Goal: Information Seeking & Learning: Get advice/opinions

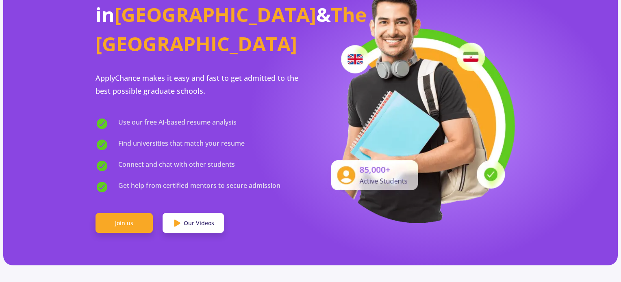
scroll to position [81, 0]
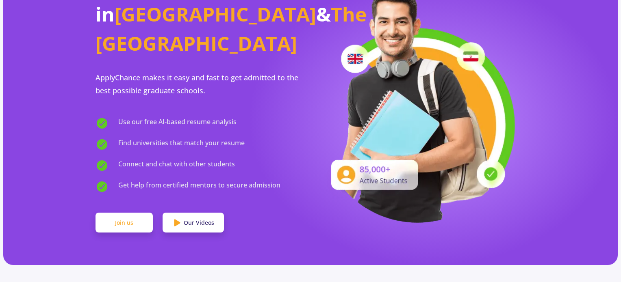
click at [124, 213] on link "Join us" at bounding box center [123, 223] width 57 height 20
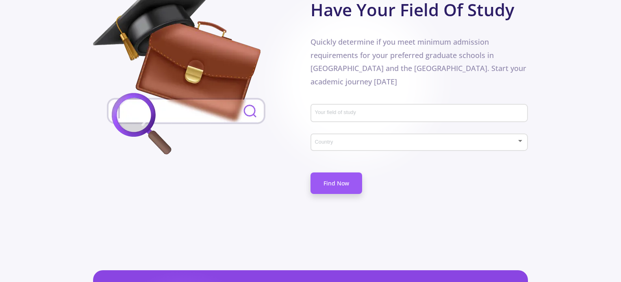
scroll to position [404, 0]
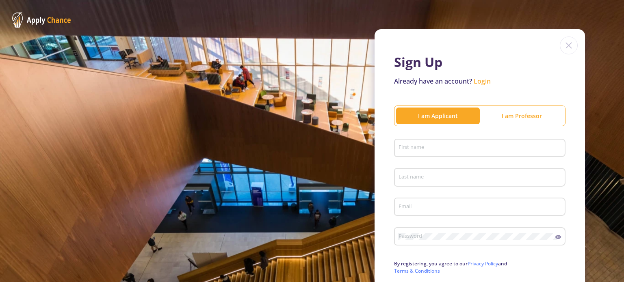
click at [430, 145] on input "First name" at bounding box center [481, 148] width 166 height 7
type input "[PERSON_NAME]"
type input "farjami"
type input "[EMAIL_ADDRESS][DOMAIN_NAME]"
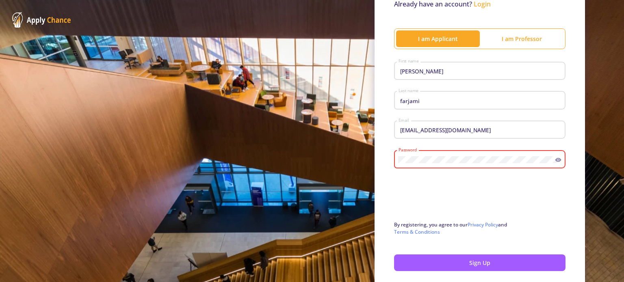
click at [436, 156] on div "Password" at bounding box center [476, 157] width 157 height 21
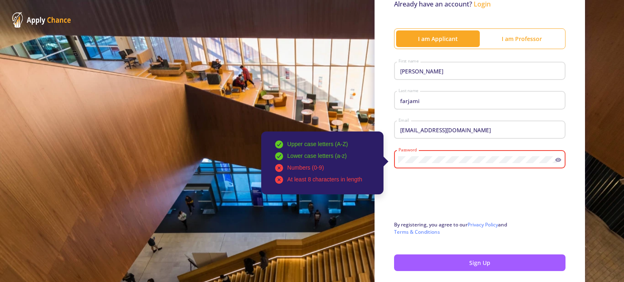
click at [556, 159] on icon at bounding box center [558, 160] width 6 height 4
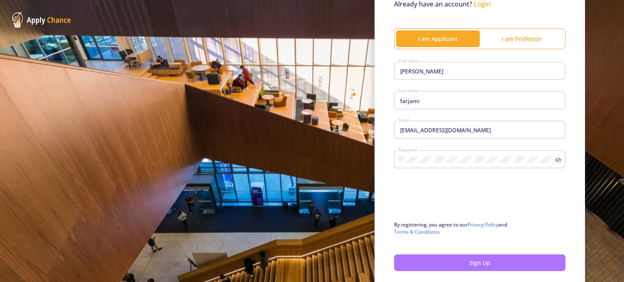
click at [469, 267] on button "Sign Up" at bounding box center [479, 263] width 171 height 17
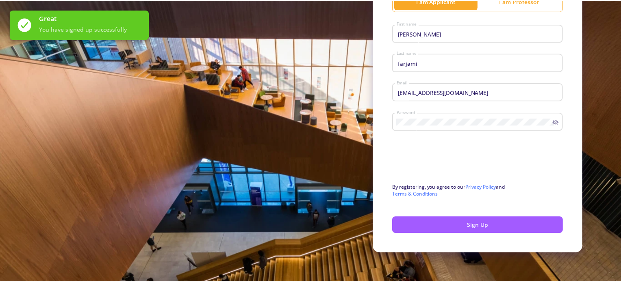
scroll to position [115, 0]
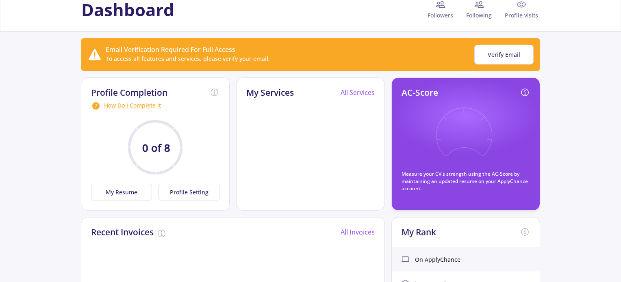
scroll to position [163, 0]
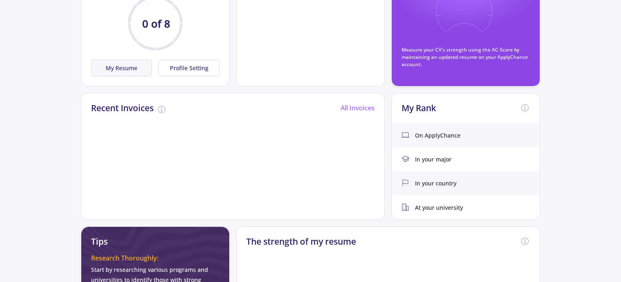
click at [120, 66] on button "My Resume" at bounding box center [121, 68] width 61 height 17
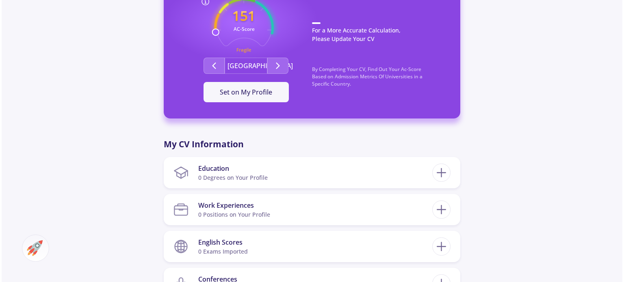
scroll to position [244, 0]
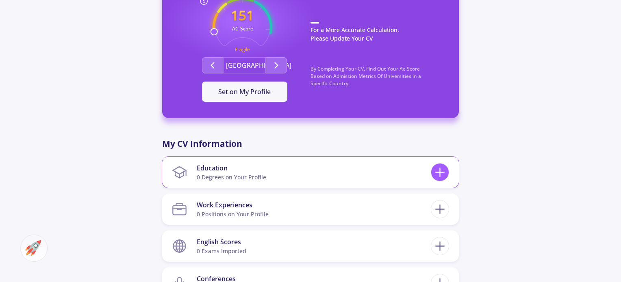
click at [438, 174] on icon at bounding box center [439, 172] width 15 height 15
checkbox input "false"
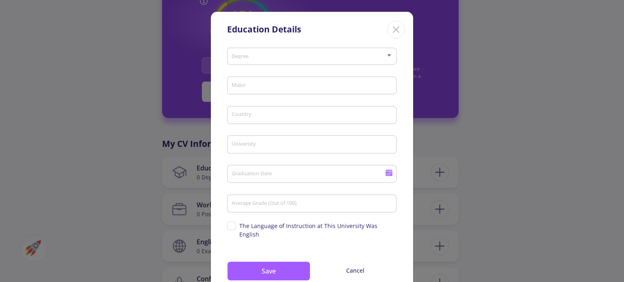
click at [254, 51] on div "Degree" at bounding box center [312, 55] width 162 height 20
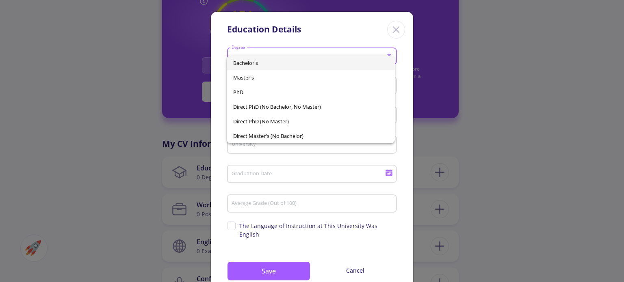
click at [257, 61] on span "Bachelor's" at bounding box center [310, 63] width 155 height 15
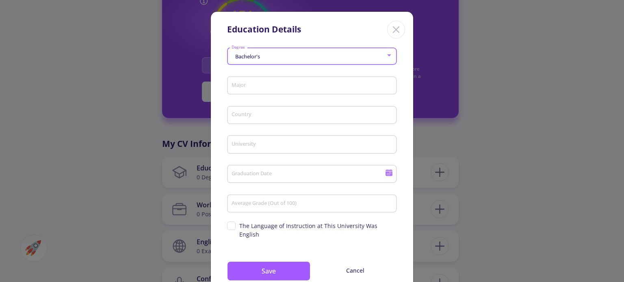
click at [258, 85] on input "Major" at bounding box center [313, 85] width 164 height 7
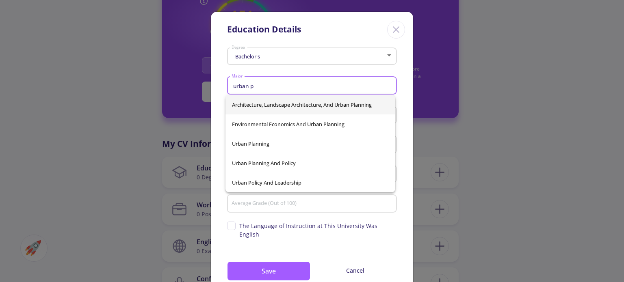
scroll to position [0, 0]
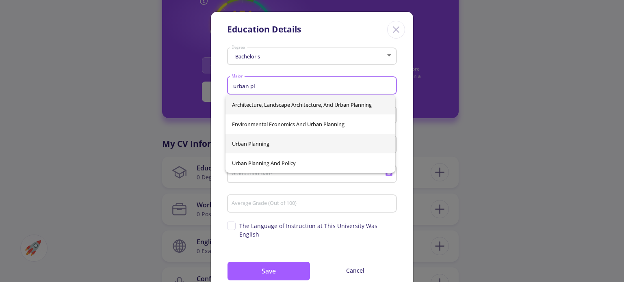
click at [277, 145] on span "Urban Planning" at bounding box center [310, 144] width 157 height 20
type input "Urban Planning"
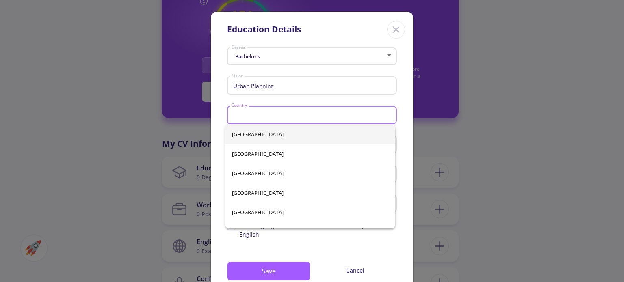
click at [253, 116] on input "Country" at bounding box center [313, 115] width 164 height 7
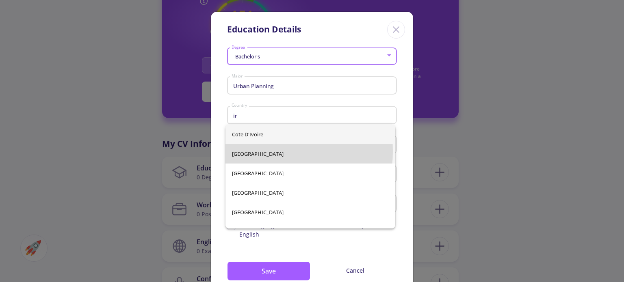
click at [245, 151] on span "[GEOGRAPHIC_DATA]" at bounding box center [310, 154] width 157 height 20
type input "[GEOGRAPHIC_DATA]"
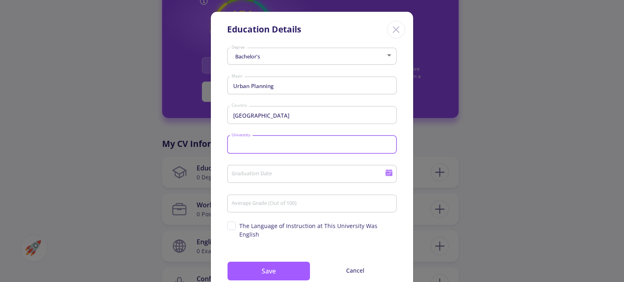
click at [262, 144] on input "University" at bounding box center [313, 144] width 164 height 7
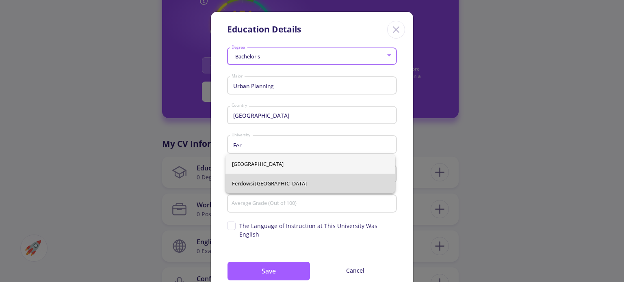
click at [287, 186] on span "Ferdowsi [GEOGRAPHIC_DATA]" at bounding box center [310, 184] width 157 height 20
type input "Ferdowsi [GEOGRAPHIC_DATA]"
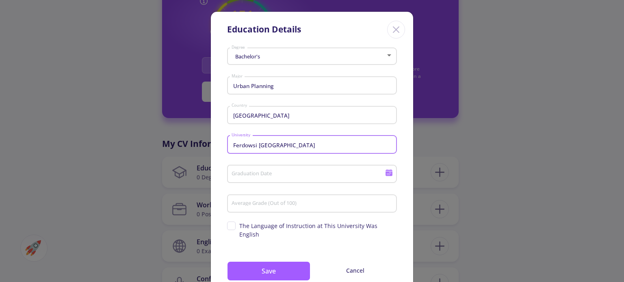
click at [277, 177] on input "Graduation Date" at bounding box center [309, 174] width 156 height 7
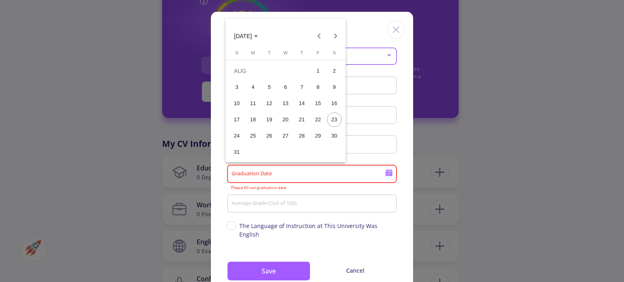
click at [249, 29] on button "[DATE]" at bounding box center [246, 36] width 37 height 16
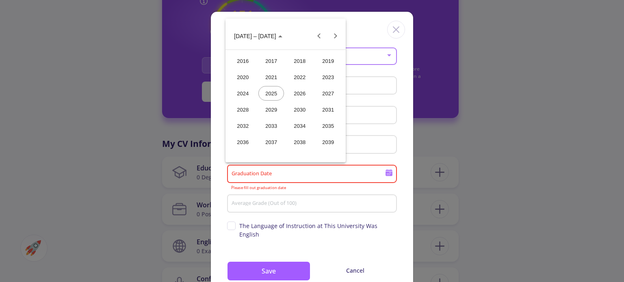
click at [251, 89] on div "2024" at bounding box center [243, 93] width 26 height 15
click at [239, 110] on div "SEP" at bounding box center [243, 109] width 26 height 15
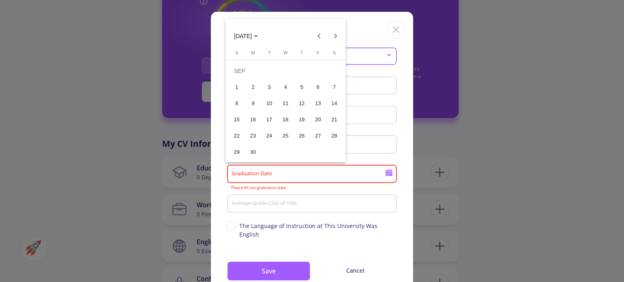
click at [318, 118] on div "20" at bounding box center [318, 120] width 15 height 15
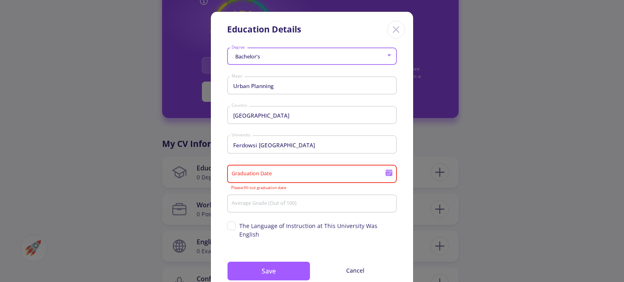
type input "[DATE]"
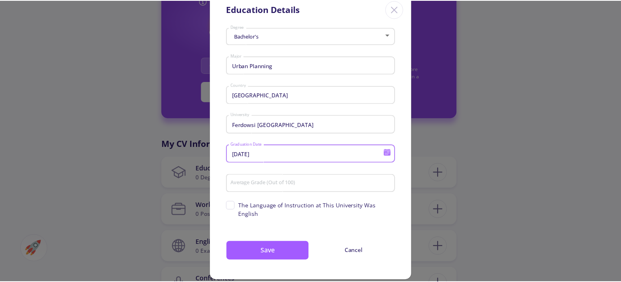
scroll to position [22, 0]
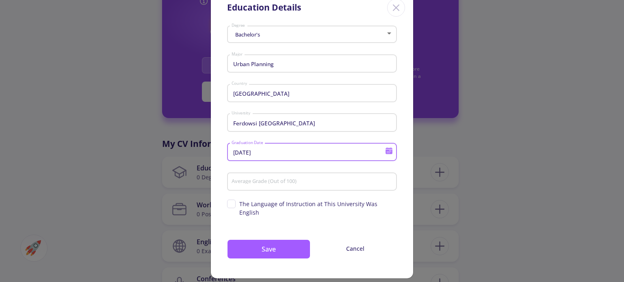
click at [281, 182] on input "Average Grade (Out of 100)" at bounding box center [313, 182] width 164 height 7
click at [257, 180] on input "Average Grade (Out of 100)" at bounding box center [313, 182] width 164 height 7
click at [310, 164] on div "[DATE] Graduation Date" at bounding box center [312, 154] width 170 height 27
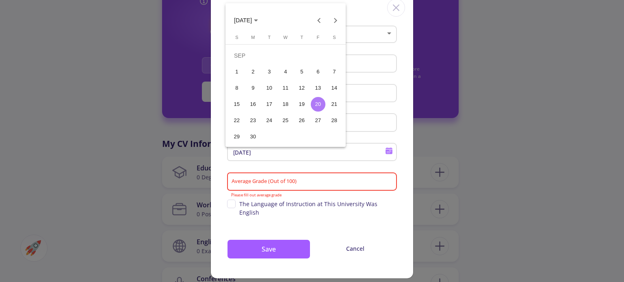
click at [298, 180] on div at bounding box center [312, 141] width 624 height 282
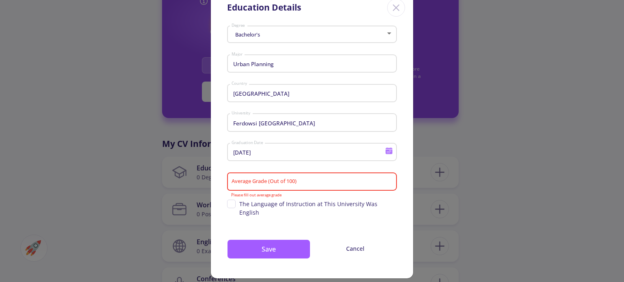
click at [312, 182] on input "Average Grade (Out of 100)" at bounding box center [313, 182] width 164 height 7
click at [285, 247] on button "Save" at bounding box center [268, 250] width 83 height 20
click at [274, 180] on input "Average Grade (Out of 100)" at bounding box center [313, 182] width 164 height 7
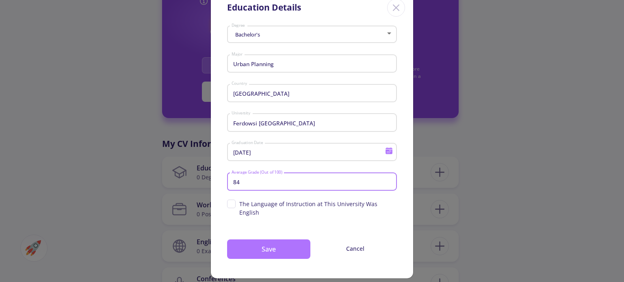
type input "84"
click at [269, 240] on button "Save" at bounding box center [268, 250] width 83 height 20
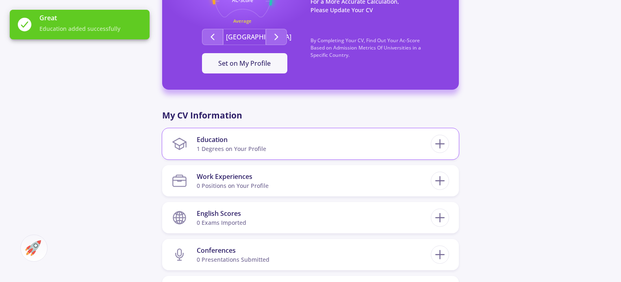
scroll to position [273, 0]
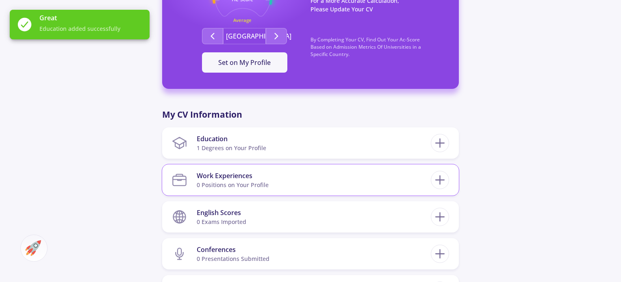
click at [288, 175] on section "Work Experiences 0 Positions on Your Profile" at bounding box center [301, 180] width 259 height 25
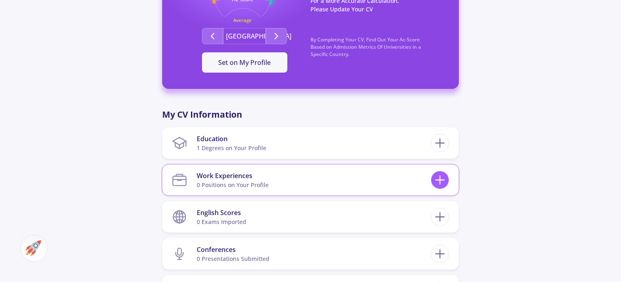
click at [441, 182] on icon at bounding box center [439, 180] width 15 height 15
checkbox input "false"
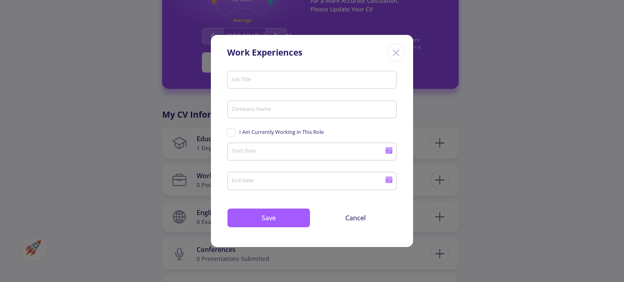
click at [267, 84] on div "Job Title" at bounding box center [312, 78] width 162 height 21
type input "urban designer"
click at [262, 108] on input "Company Name" at bounding box center [313, 109] width 164 height 7
type input "Mammute"
click at [283, 151] on input "Start Date" at bounding box center [309, 152] width 156 height 7
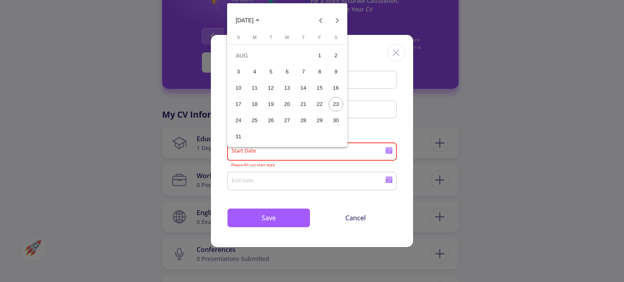
click at [254, 24] on span "[DATE]" at bounding box center [245, 20] width 18 height 7
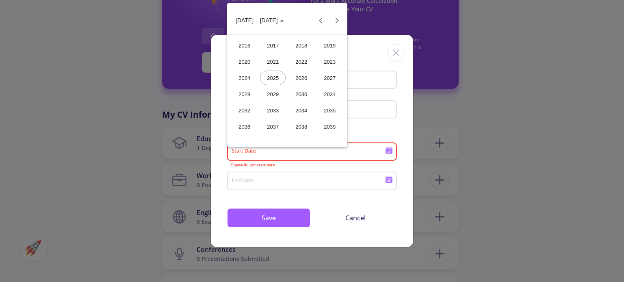
click at [250, 74] on div "2024" at bounding box center [245, 78] width 26 height 15
click at [326, 95] on div "DEC" at bounding box center [330, 94] width 26 height 15
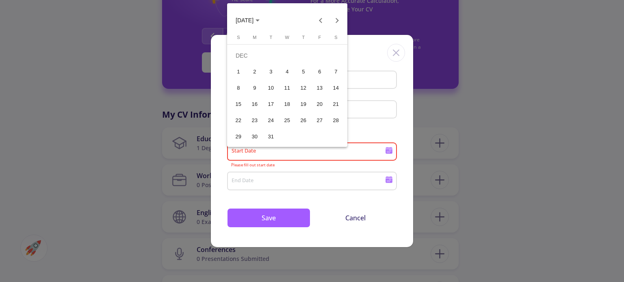
click at [238, 72] on div "1" at bounding box center [238, 72] width 15 height 15
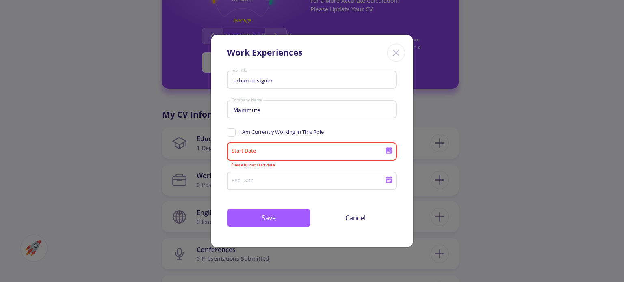
type input "[DATE]"
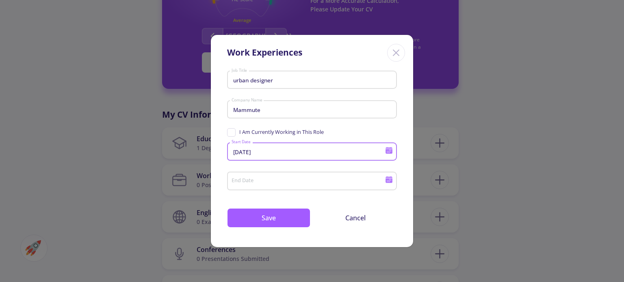
click at [263, 177] on div "End Date" at bounding box center [308, 179] width 154 height 21
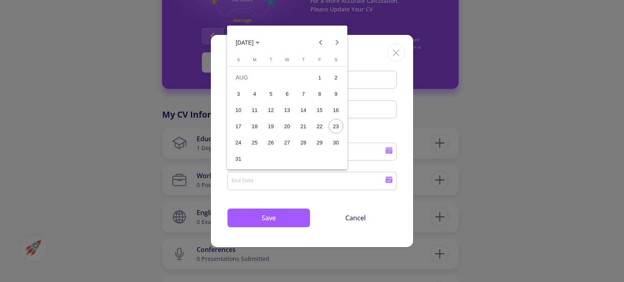
click at [261, 180] on div at bounding box center [312, 141] width 624 height 282
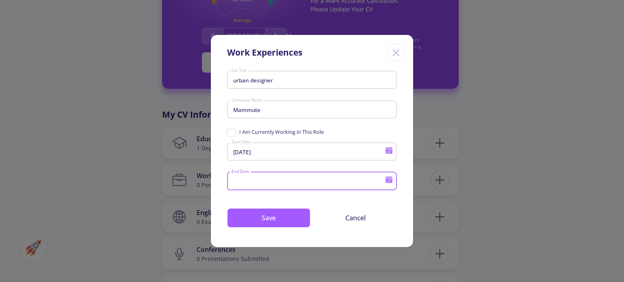
click at [261, 180] on input "End Date" at bounding box center [309, 181] width 156 height 7
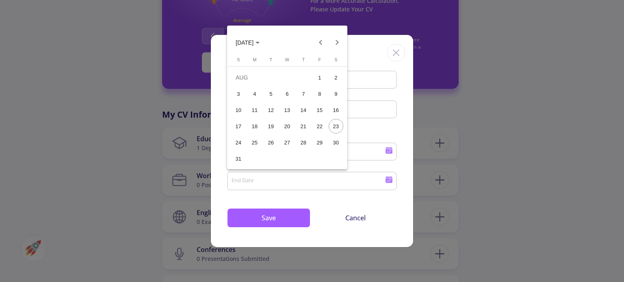
click at [254, 44] on span "[DATE]" at bounding box center [245, 42] width 18 height 7
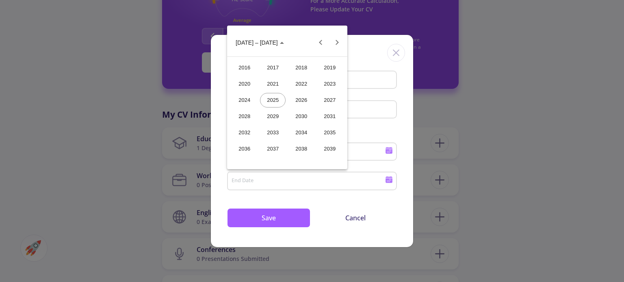
click at [247, 95] on div "2024" at bounding box center [245, 100] width 26 height 15
click at [239, 115] on div "SEP" at bounding box center [245, 116] width 26 height 15
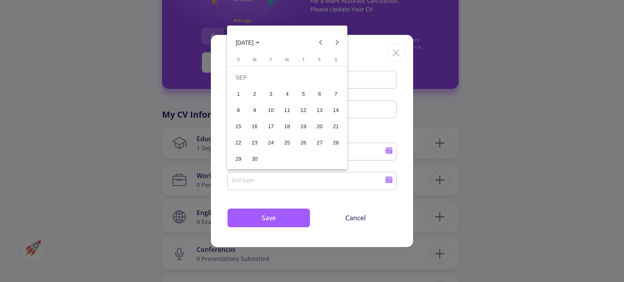
click at [320, 124] on div "20" at bounding box center [319, 126] width 15 height 15
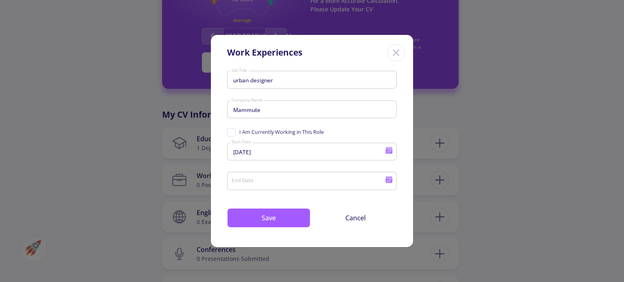
type input "[DATE]"
click at [388, 151] on icon at bounding box center [389, 151] width 8 height 8
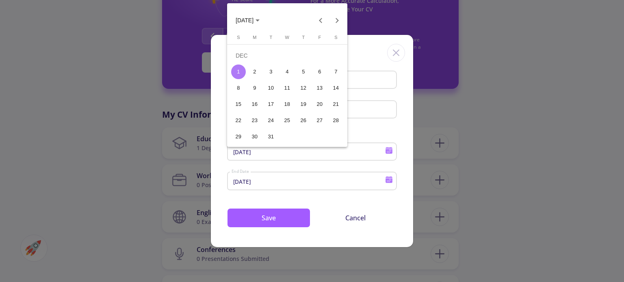
click at [253, 19] on span "[DATE]" at bounding box center [245, 20] width 18 height 7
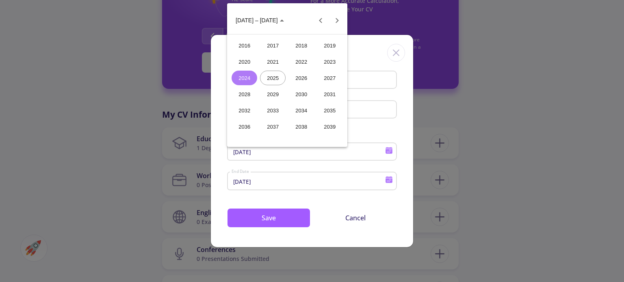
click at [329, 64] on div "2023" at bounding box center [330, 61] width 26 height 15
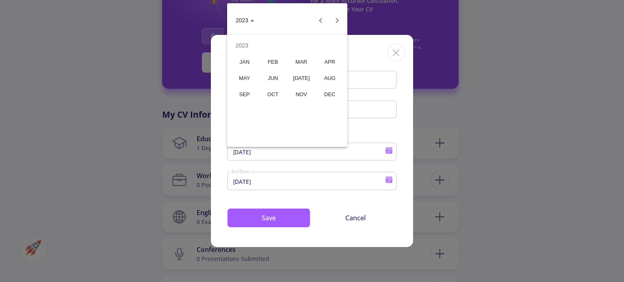
click at [332, 95] on div "DEC" at bounding box center [330, 94] width 26 height 15
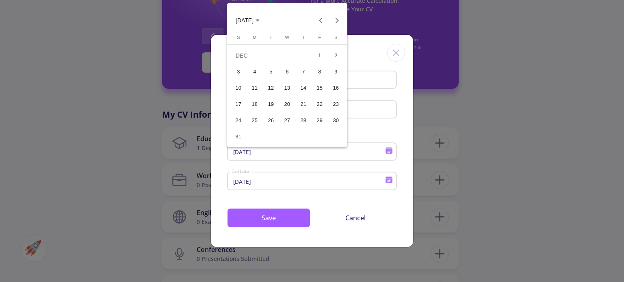
click at [257, 71] on div "4" at bounding box center [254, 72] width 15 height 15
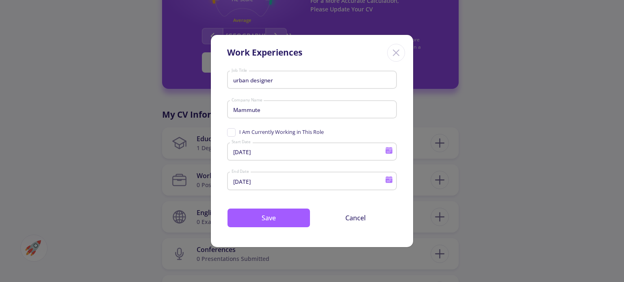
type input "[DATE]"
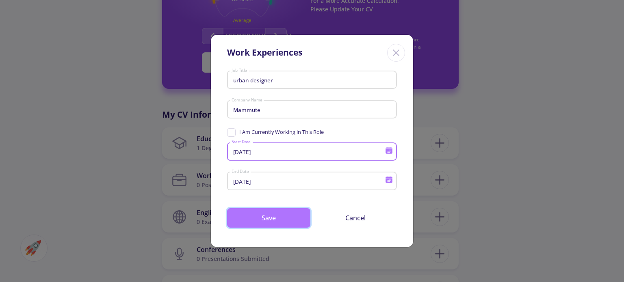
click at [287, 219] on button "Save" at bounding box center [268, 218] width 83 height 20
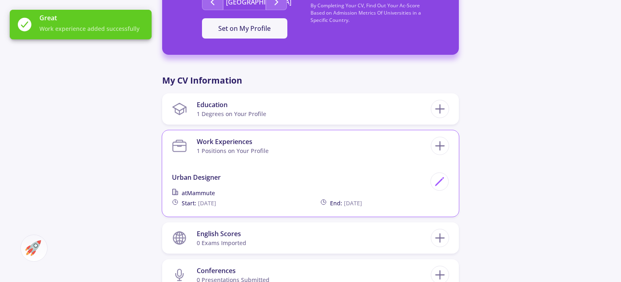
scroll to position [314, 0]
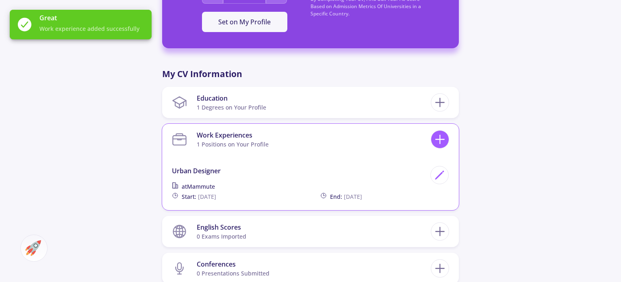
click at [439, 140] on icon at bounding box center [439, 139] width 15 height 15
checkbox input "false"
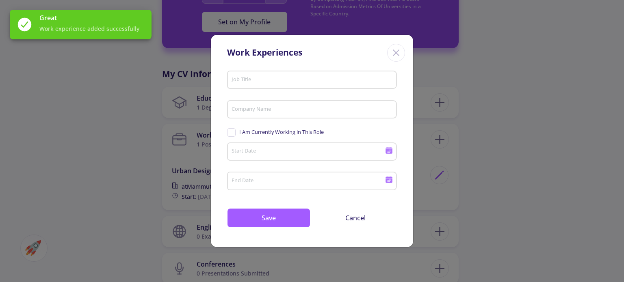
click at [269, 72] on div "Job Title" at bounding box center [312, 78] width 162 height 21
click at [269, 74] on div "Job Title" at bounding box center [312, 78] width 162 height 21
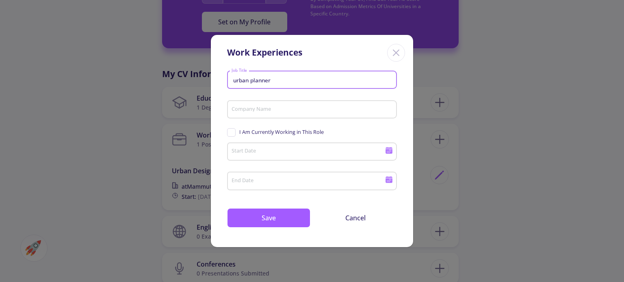
type input "urban planner"
click at [272, 111] on input "Company Name" at bounding box center [313, 109] width 164 height 7
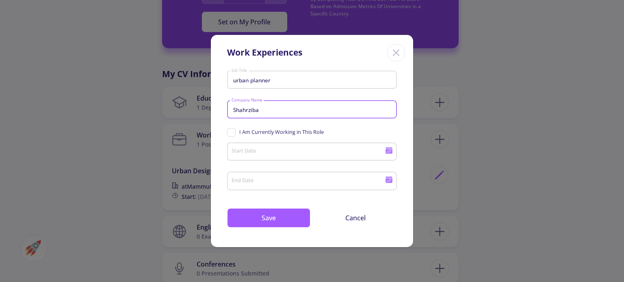
type input "Shahrziba"
click at [268, 149] on input "Start Date" at bounding box center [309, 152] width 156 height 7
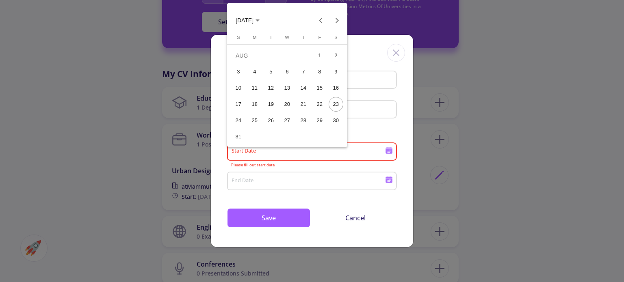
click at [247, 21] on span "[DATE]" at bounding box center [245, 20] width 18 height 7
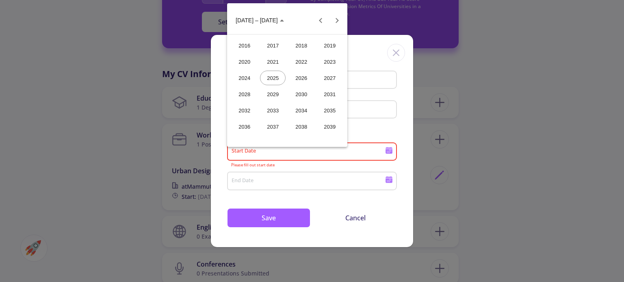
click at [275, 56] on div "2021" at bounding box center [273, 61] width 26 height 15
click at [303, 76] on div "[DATE]" at bounding box center [301, 78] width 26 height 15
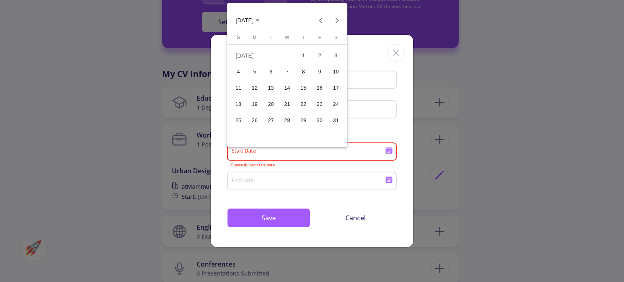
click at [286, 103] on div "21" at bounding box center [287, 104] width 15 height 15
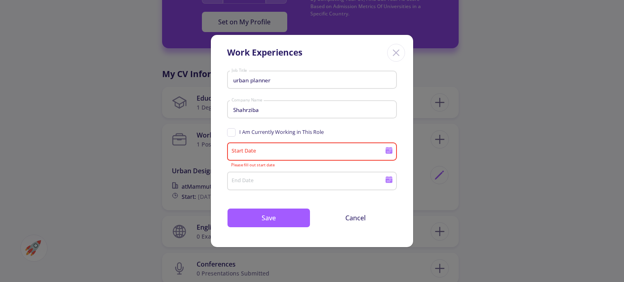
type input "[DATE]"
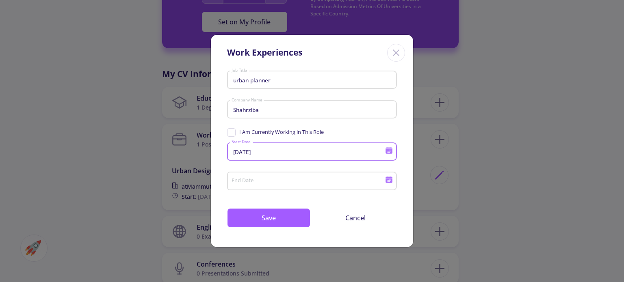
click at [387, 182] on icon at bounding box center [389, 180] width 8 height 8
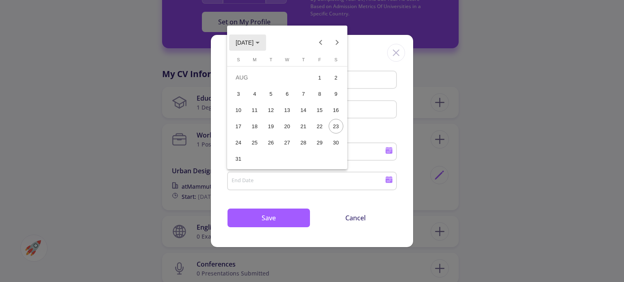
click at [254, 43] on span "[DATE]" at bounding box center [245, 42] width 18 height 7
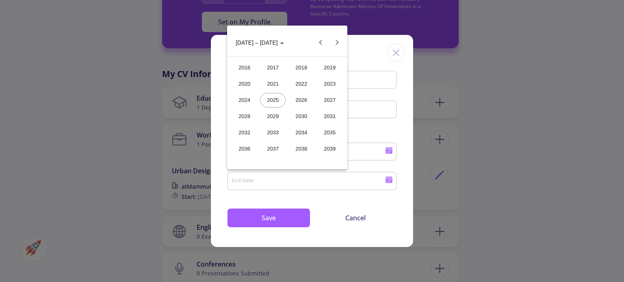
click at [245, 100] on div "2024" at bounding box center [245, 100] width 26 height 15
click at [255, 85] on div "JAN" at bounding box center [245, 84] width 26 height 15
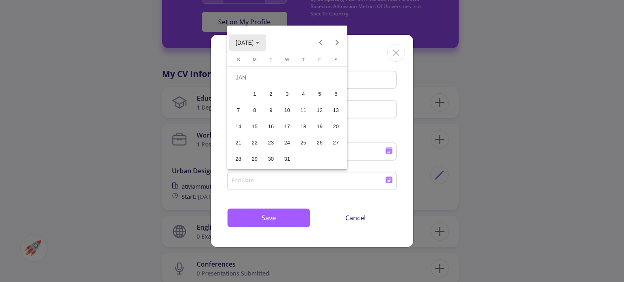
click at [254, 42] on span "[DATE]" at bounding box center [245, 42] width 18 height 7
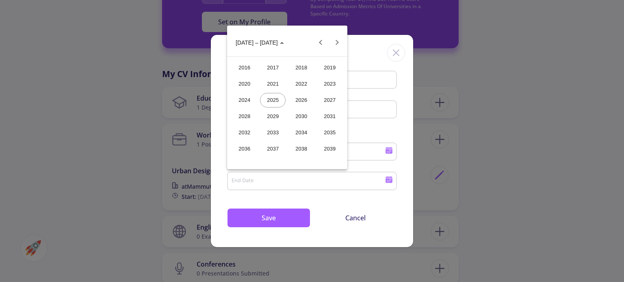
click at [249, 96] on div "2024" at bounding box center [245, 100] width 26 height 15
click at [300, 82] on div "MAR" at bounding box center [301, 84] width 26 height 15
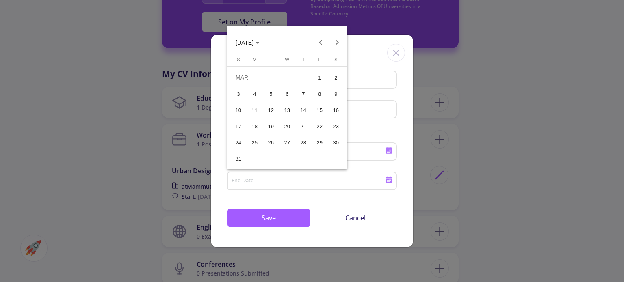
click at [320, 80] on div "1" at bounding box center [319, 77] width 15 height 15
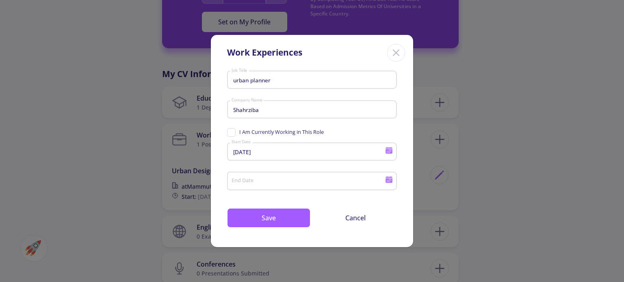
type input "[DATE]"
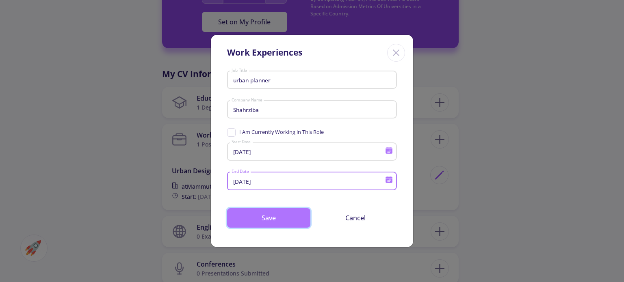
click at [276, 213] on button "Save" at bounding box center [268, 218] width 83 height 20
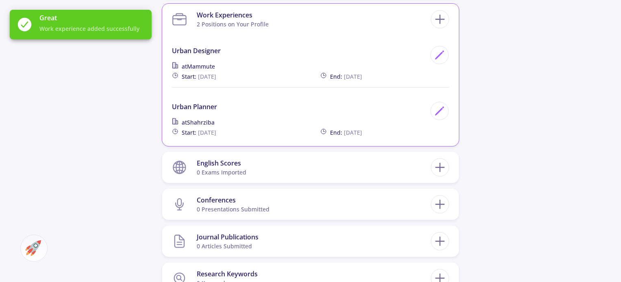
scroll to position [436, 0]
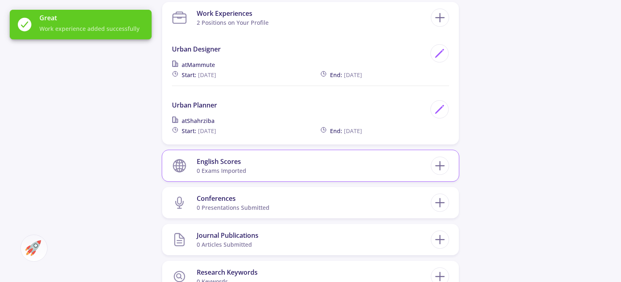
click at [271, 164] on section "English Scores 0 exams imported" at bounding box center [301, 166] width 259 height 25
click at [443, 173] on icon at bounding box center [439, 165] width 15 height 15
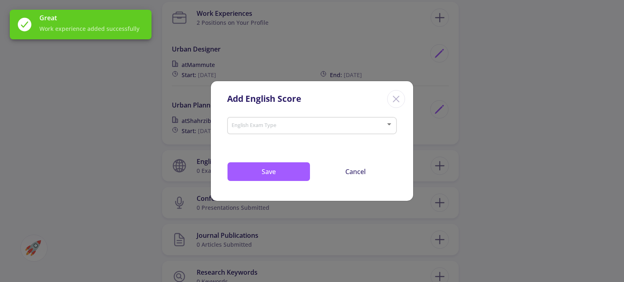
click at [293, 126] on span at bounding box center [309, 126] width 153 height 6
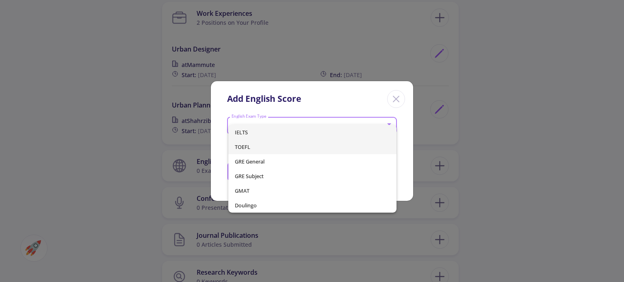
click at [280, 144] on span "TOEFL" at bounding box center [312, 147] width 155 height 15
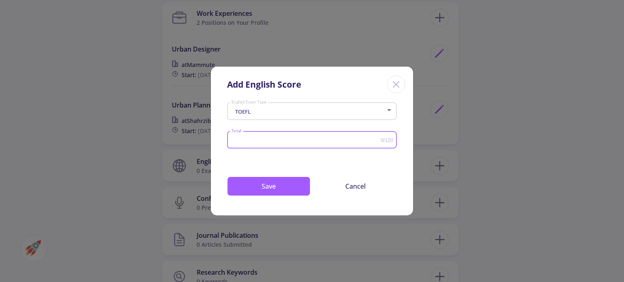
click at [262, 140] on input "Total" at bounding box center [306, 140] width 150 height 6
type input "90"
click at [265, 190] on button "Save" at bounding box center [268, 187] width 83 height 20
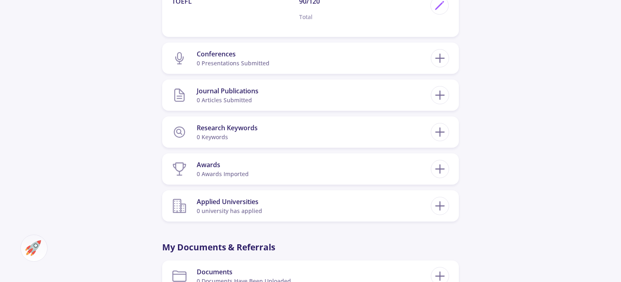
scroll to position [632, 0]
click at [436, 133] on icon at bounding box center [439, 131] width 15 height 15
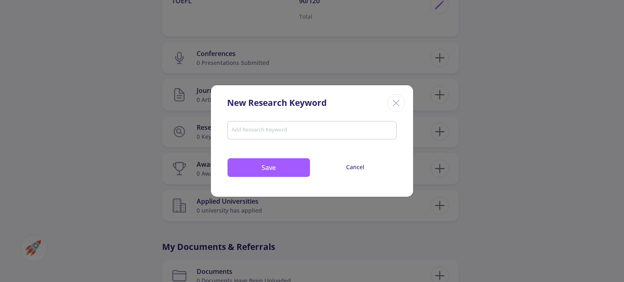
click at [333, 124] on div "Add Research Keyword" at bounding box center [312, 129] width 162 height 22
click at [397, 104] on line "Close" at bounding box center [396, 103] width 6 height 6
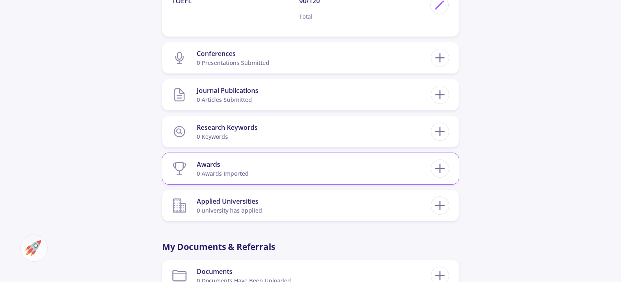
click at [311, 164] on section "Awards 0 awards imported" at bounding box center [301, 168] width 259 height 25
click at [437, 169] on line at bounding box center [440, 169] width 9 height 0
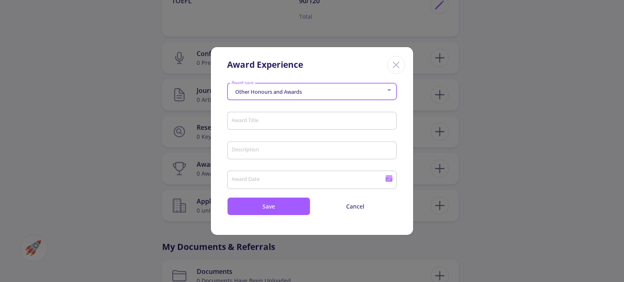
click at [329, 93] on div "Other Honours and Awards" at bounding box center [308, 92] width 155 height 6
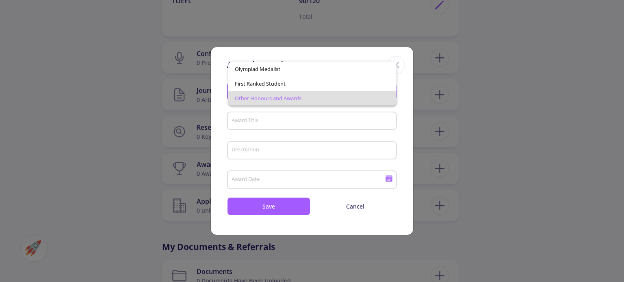
click at [319, 98] on span "Other Honours and Awards" at bounding box center [312, 98] width 155 height 15
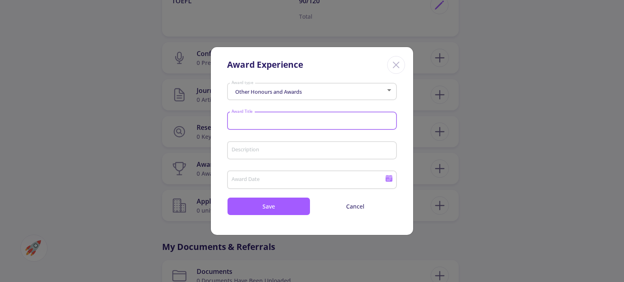
click at [285, 124] on input "Award Title" at bounding box center [313, 121] width 164 height 7
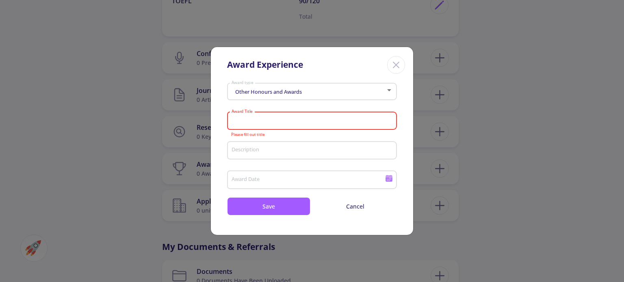
paste input "REGENERATION CE"
type input "REGENERATION CE"
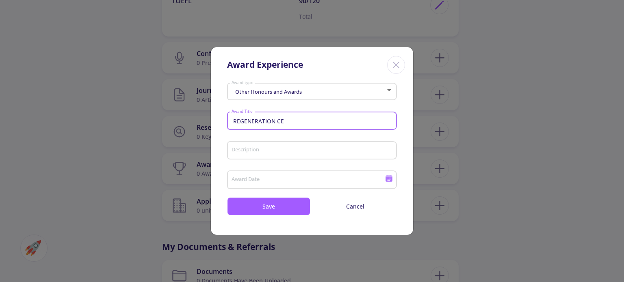
drag, startPoint x: 219, startPoint y: 119, endPoint x: 192, endPoint y: 118, distance: 26.4
click at [192, 118] on div "Award Experience Other Honours and Awards Award type REGENERATION CE Award Titl…" at bounding box center [312, 141] width 624 height 282
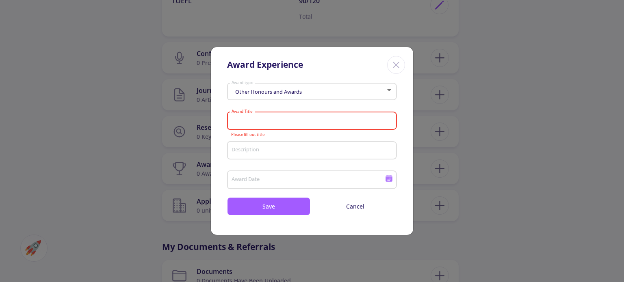
paste input "• Selected prop"
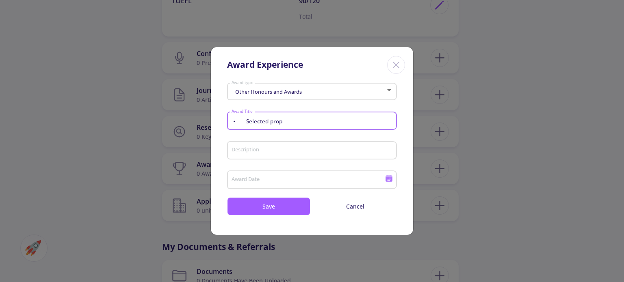
drag, startPoint x: 244, startPoint y: 121, endPoint x: 223, endPoint y: 120, distance: 21.1
click at [223, 120] on section "Other Honours and Awards Award type • Selected prop Award Title Description Awa…" at bounding box center [312, 148] width 202 height 136
click at [268, 118] on input "Selected prop" at bounding box center [313, 121] width 164 height 7
type input "S"
type input "regeneration"
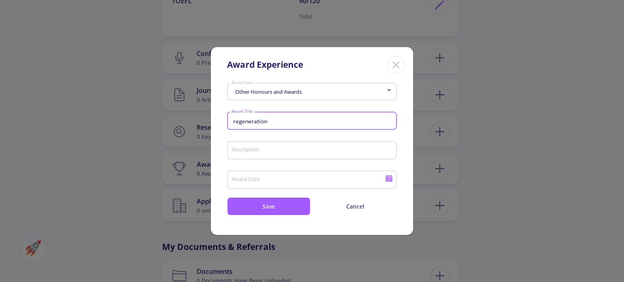
click at [264, 158] on div "Description" at bounding box center [312, 149] width 162 height 21
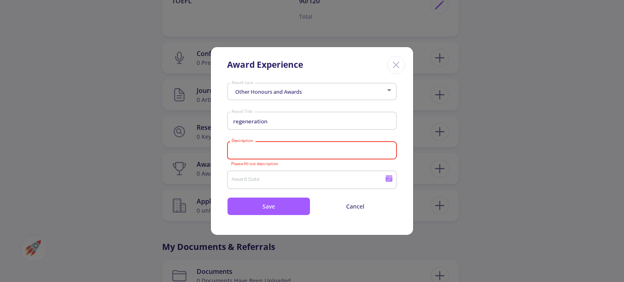
click at [273, 152] on input "Description" at bounding box center [313, 150] width 164 height 7
paste input "o Submitted a p"
type input "o Submitted a p"
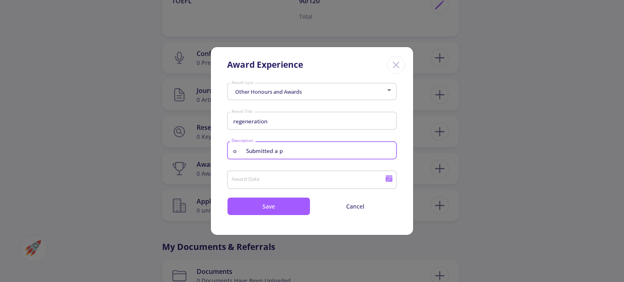
drag, startPoint x: 297, startPoint y: 151, endPoint x: 219, endPoint y: 146, distance: 79.0
click at [219, 146] on section "Other Honours and Awards Award type regeneration Award Title o Submitted a p De…" at bounding box center [312, 148] width 202 height 136
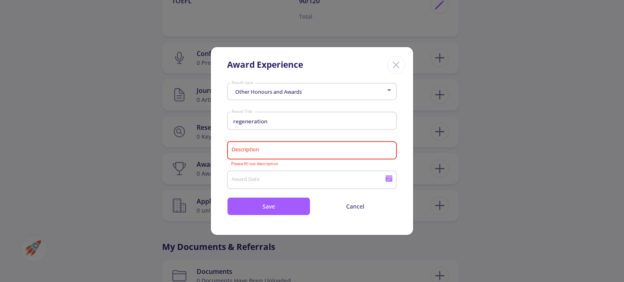
click at [231, 134] on div "regeneration Award Title" at bounding box center [312, 123] width 170 height 27
click at [265, 182] on input "Award Date" at bounding box center [309, 180] width 156 height 7
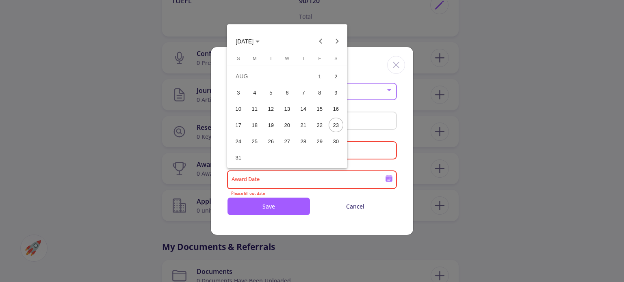
click at [254, 40] on span "[DATE]" at bounding box center [245, 42] width 18 height 7
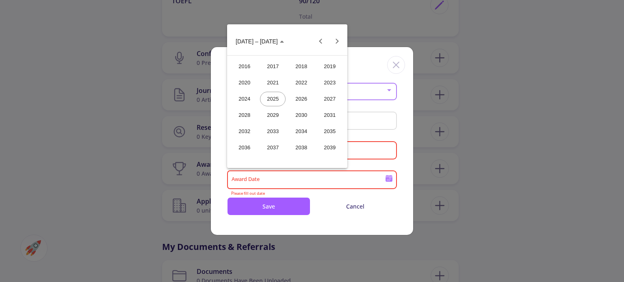
click at [273, 93] on div "2025" at bounding box center [273, 99] width 26 height 15
click at [298, 87] on div "MAR" at bounding box center [301, 83] width 26 height 15
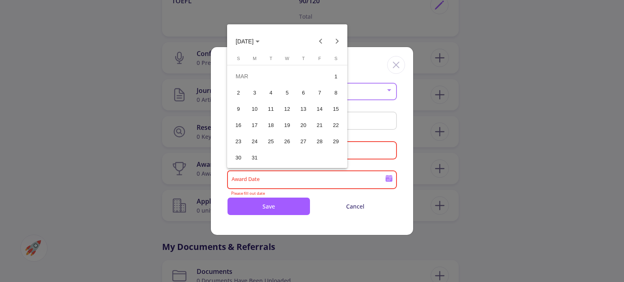
click at [297, 126] on div "20" at bounding box center [303, 125] width 15 height 15
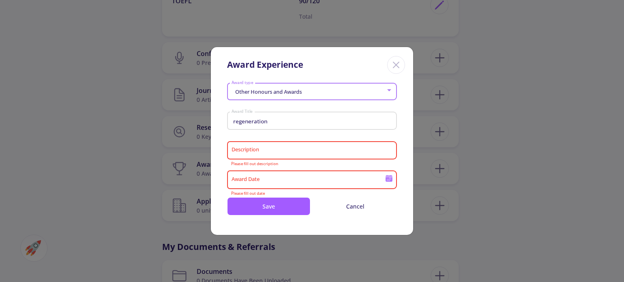
type input "[DATE]"
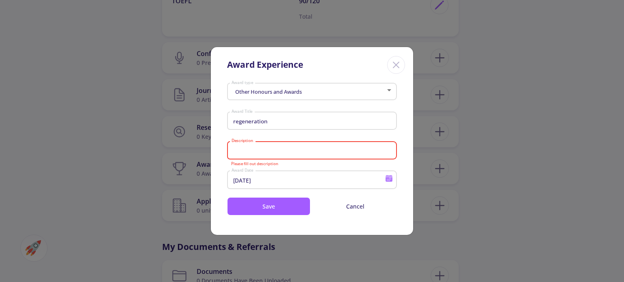
click at [273, 151] on input "Description" at bounding box center [313, 150] width 164 height 7
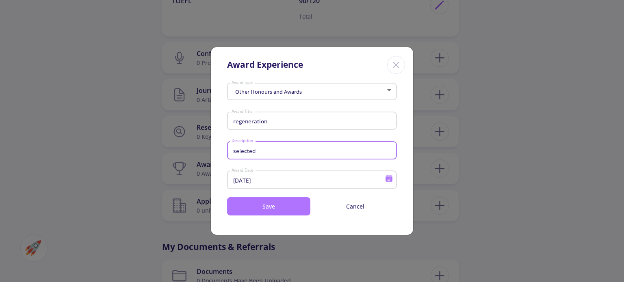
type input "selected"
click at [293, 205] on button "Save" at bounding box center [268, 206] width 83 height 18
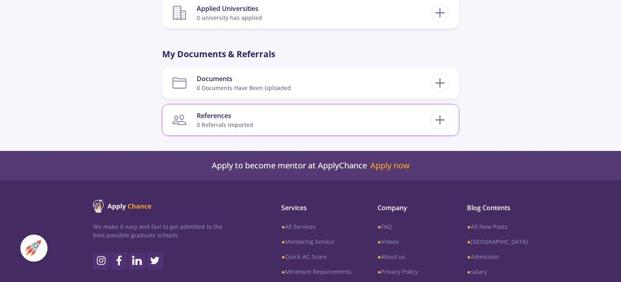
scroll to position [713, 0]
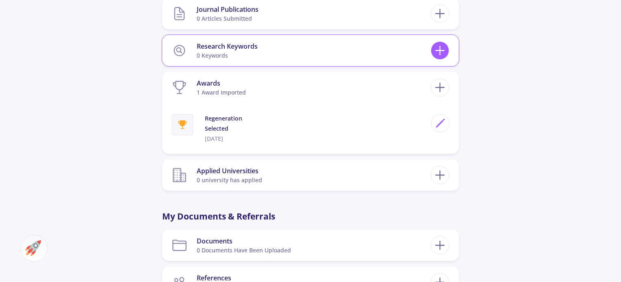
click at [432, 52] on icon at bounding box center [439, 50] width 15 height 15
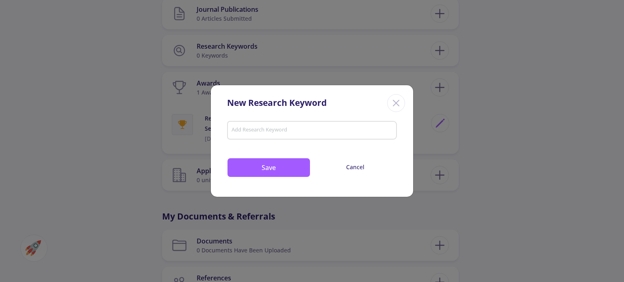
click at [273, 130] on input "Add Research Keyword" at bounding box center [312, 131] width 162 height 7
type input "d"
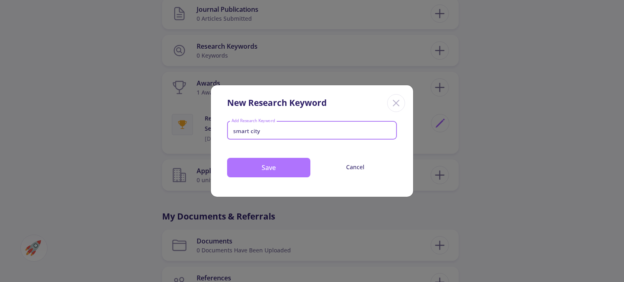
type input "smart city"
click at [279, 173] on button "Save" at bounding box center [268, 168] width 83 height 20
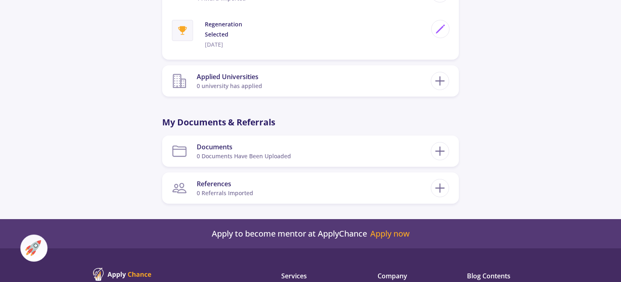
scroll to position [809, 0]
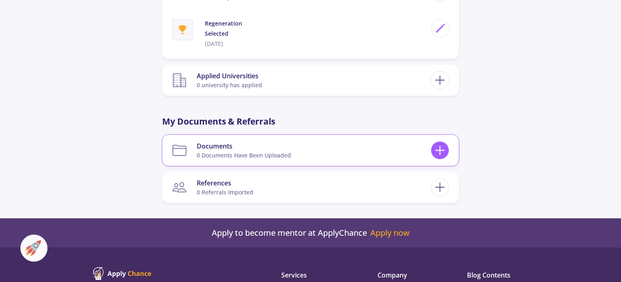
click at [442, 147] on icon at bounding box center [439, 150] width 15 height 15
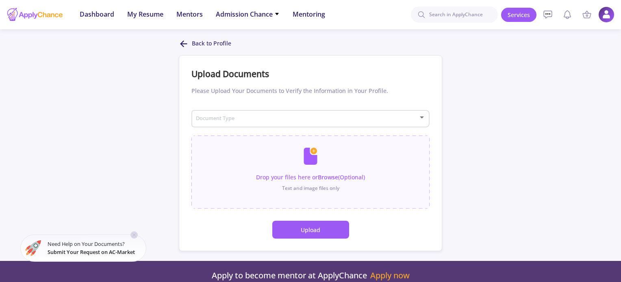
click at [493, 141] on div "Back to Profile Upload Documents Please Upload Your Documents to Verify the Inf…" at bounding box center [310, 145] width 621 height 212
click at [184, 46] on icon at bounding box center [184, 44] width 10 height 10
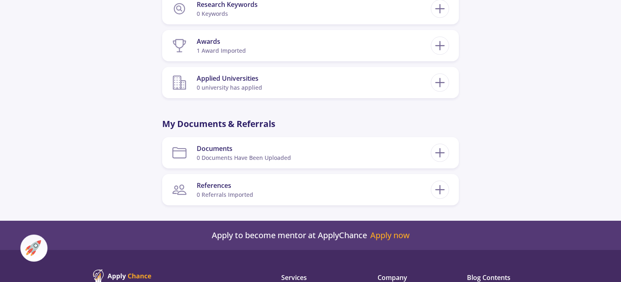
scroll to position [586, 0]
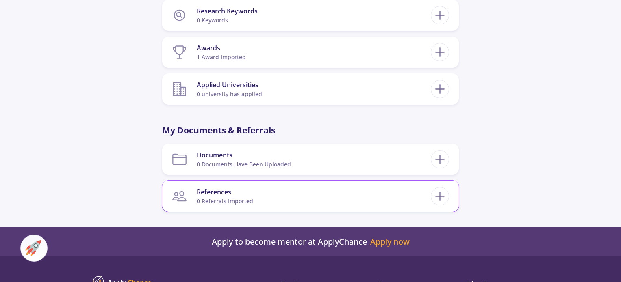
click at [449, 197] on div "References 0 referrals imported" at bounding box center [310, 196] width 297 height 31
click at [436, 197] on icon at bounding box center [439, 196] width 15 height 15
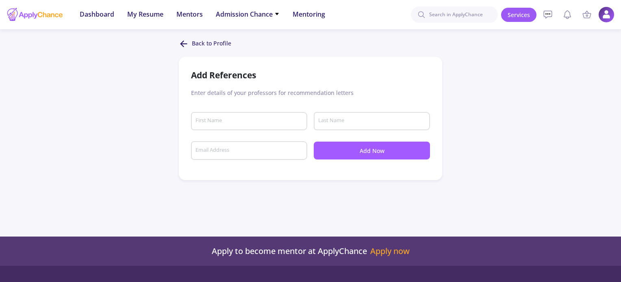
click at [392, 195] on div "Back to Profile Add References Enter details of your professors for recommendat…" at bounding box center [310, 138] width 621 height 198
click at [184, 48] on icon at bounding box center [184, 44] width 10 height 10
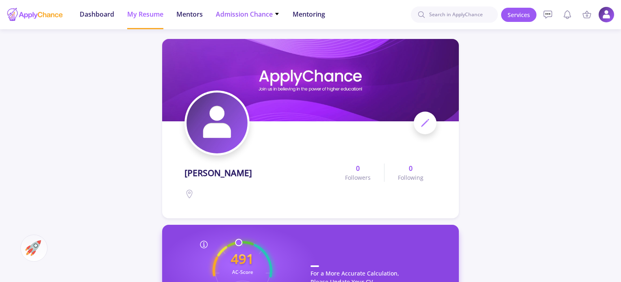
click at [238, 19] on span "Admission Chance" at bounding box center [248, 14] width 64 height 10
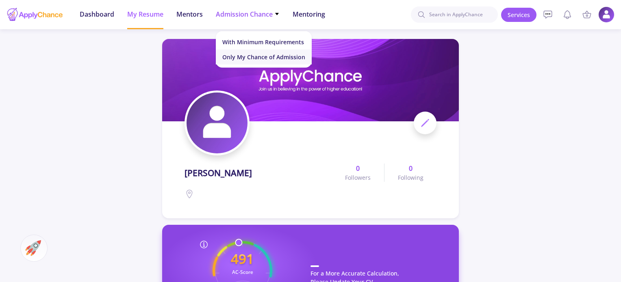
click at [249, 52] on link "Only My Chance of Admission" at bounding box center [264, 57] width 96 height 15
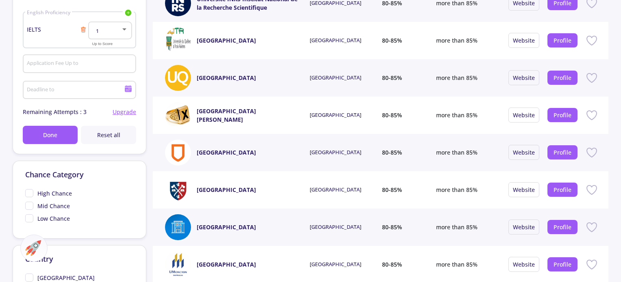
scroll to position [199, 0]
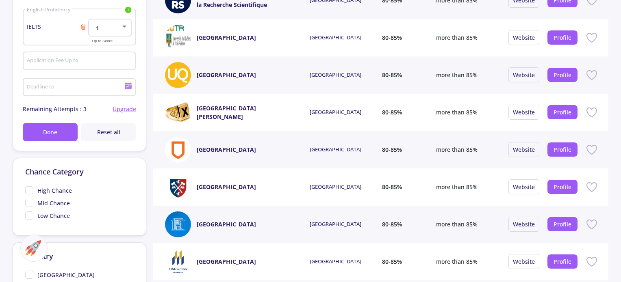
click at [31, 192] on span "High Chance" at bounding box center [48, 190] width 47 height 9
click at [30, 192] on input "High Chance" at bounding box center [27, 188] width 5 height 5
checkbox input "true"
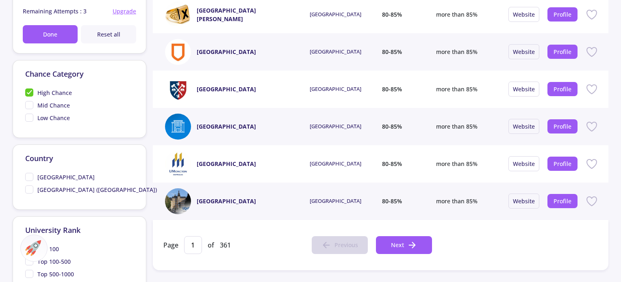
scroll to position [298, 0]
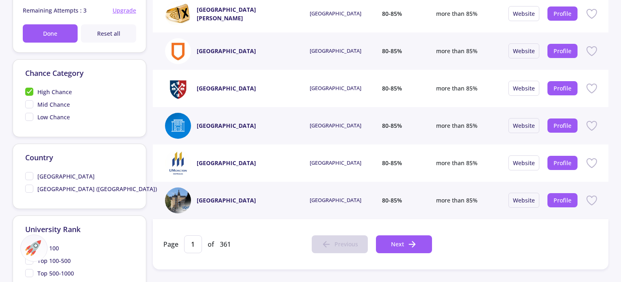
click at [28, 174] on span "[GEOGRAPHIC_DATA]" at bounding box center [59, 176] width 69 height 9
click at [28, 174] on input "[GEOGRAPHIC_DATA]" at bounding box center [27, 174] width 5 height 5
checkbox input "true"
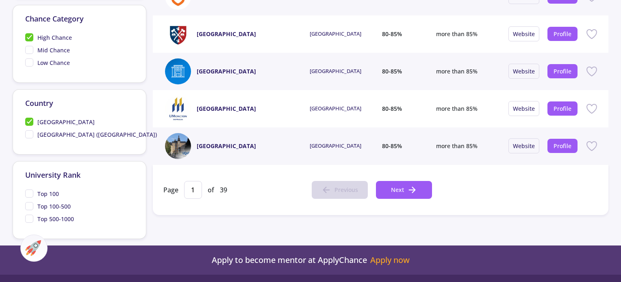
scroll to position [352, 0]
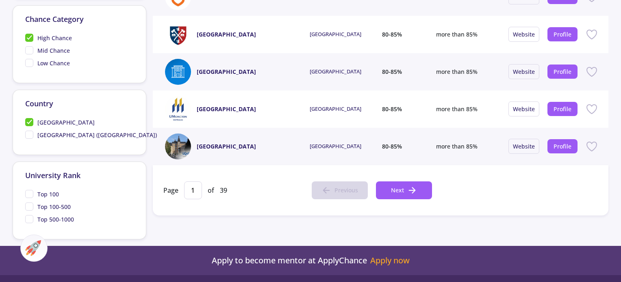
click at [29, 191] on span "Top 100" at bounding box center [42, 194] width 34 height 9
click at [29, 191] on input "Top 100" at bounding box center [27, 192] width 5 height 5
checkbox input "true"
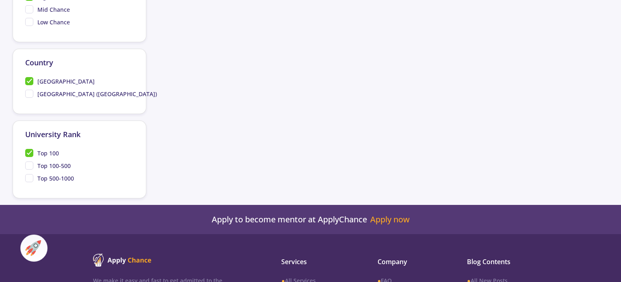
scroll to position [421, 0]
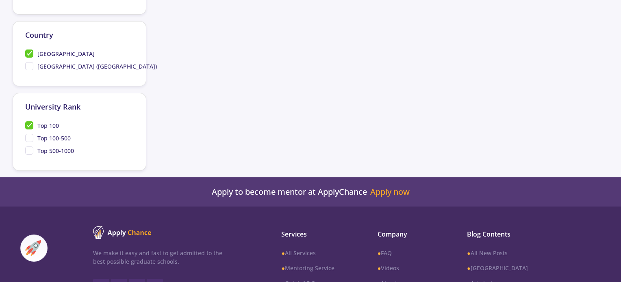
click at [29, 140] on span "Top 100-500" at bounding box center [48, 138] width 46 height 9
click at [29, 139] on input "Top 100-500" at bounding box center [27, 136] width 5 height 5
checkbox input "true"
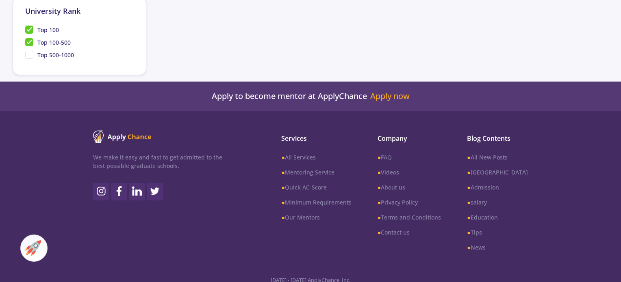
scroll to position [524, 0]
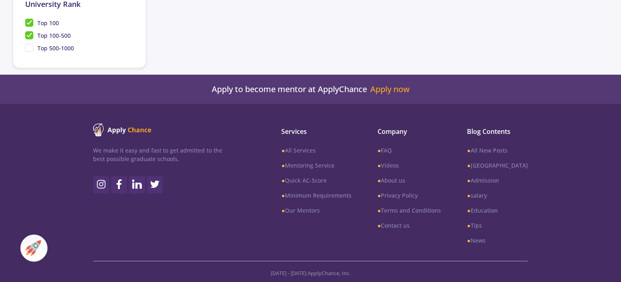
click at [28, 49] on span "Top 500-1000" at bounding box center [49, 48] width 49 height 9
click at [28, 49] on input "Top 500-1000" at bounding box center [27, 46] width 5 height 5
checkbox input "true"
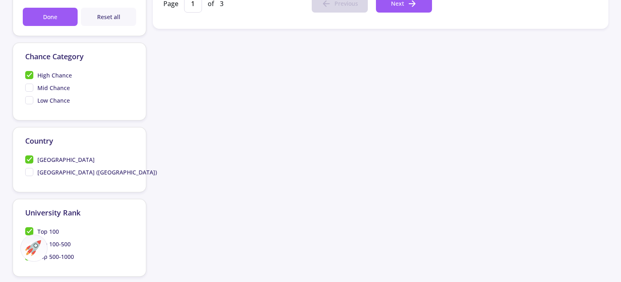
scroll to position [314, 0]
click at [28, 76] on span "High Chance" at bounding box center [48, 76] width 47 height 9
click at [28, 76] on input "High Chance" at bounding box center [27, 74] width 5 height 5
checkbox input "false"
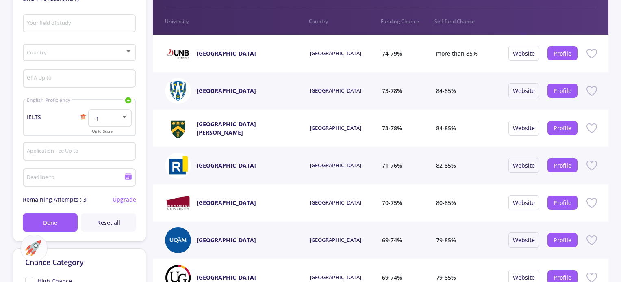
scroll to position [112, 0]
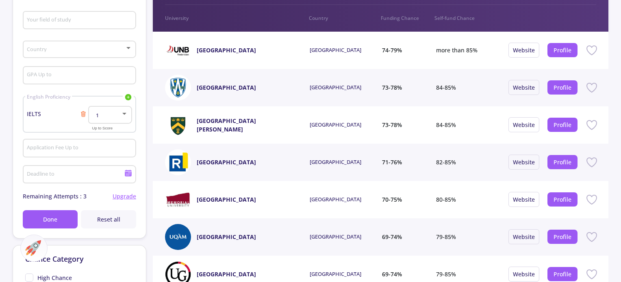
click at [125, 113] on div at bounding box center [124, 114] width 4 height 2
click at [41, 110] on div at bounding box center [310, 141] width 621 height 282
click at [122, 113] on div at bounding box center [124, 114] width 7 height 7
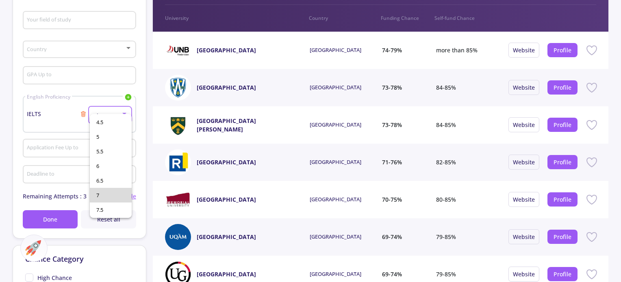
click at [112, 191] on span "7" at bounding box center [110, 195] width 29 height 15
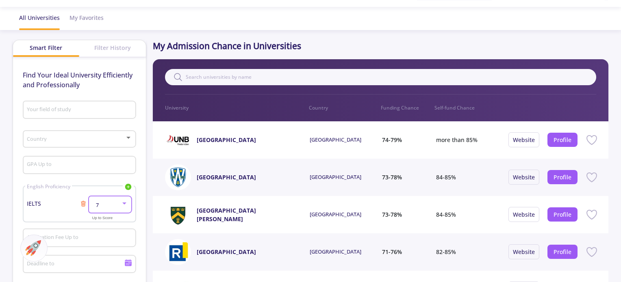
scroll to position [101, 0]
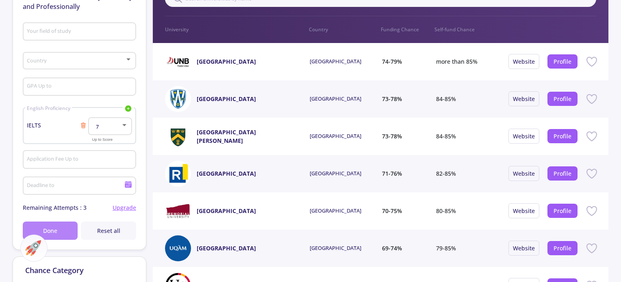
click at [64, 227] on button "Done" at bounding box center [50, 231] width 55 height 18
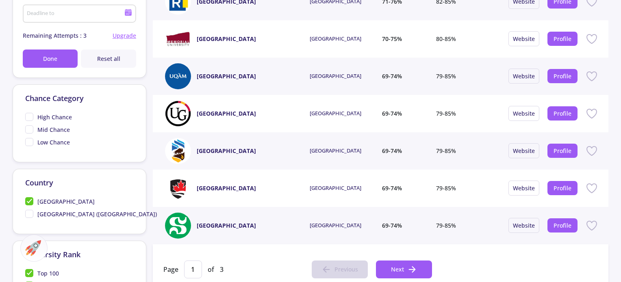
scroll to position [273, 0]
click at [31, 126] on span "Mid Chance" at bounding box center [47, 130] width 45 height 9
click at [30, 126] on input "Mid Chance" at bounding box center [27, 128] width 5 height 5
checkbox input "true"
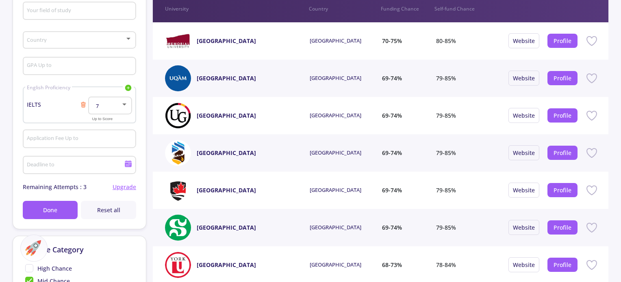
scroll to position [0, 0]
